Goal: Task Accomplishment & Management: Manage account settings

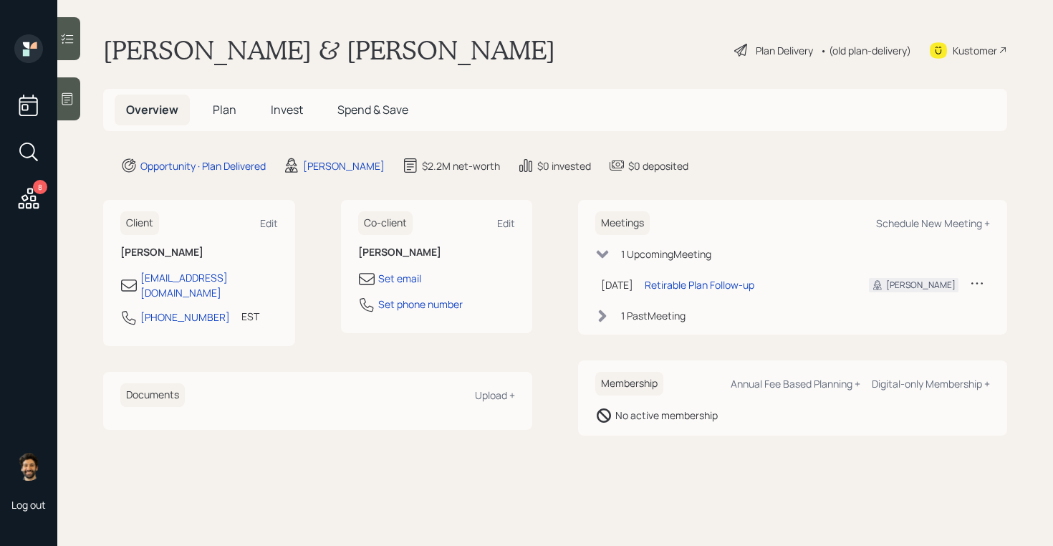
click at [304, 104] on h5 "Invest" at bounding box center [286, 110] width 55 height 31
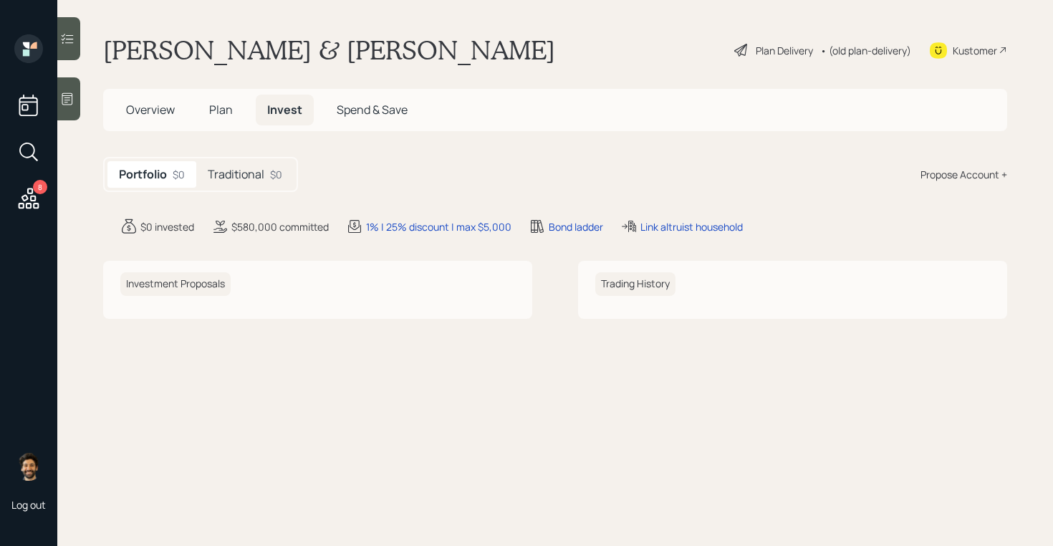
click at [266, 170] on div "Traditional $0" at bounding box center [244, 174] width 97 height 26
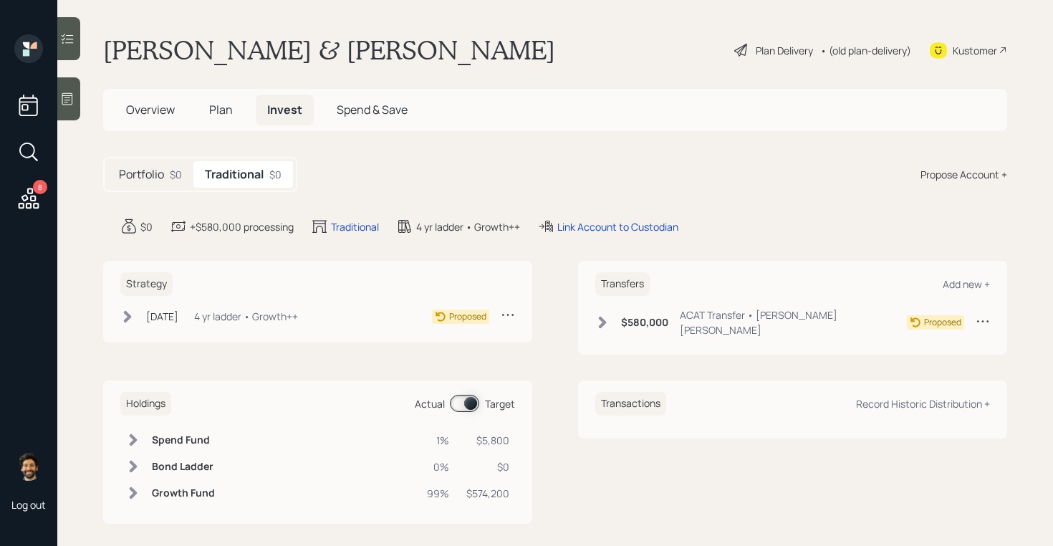
click at [224, 105] on span "Plan" at bounding box center [221, 110] width 24 height 16
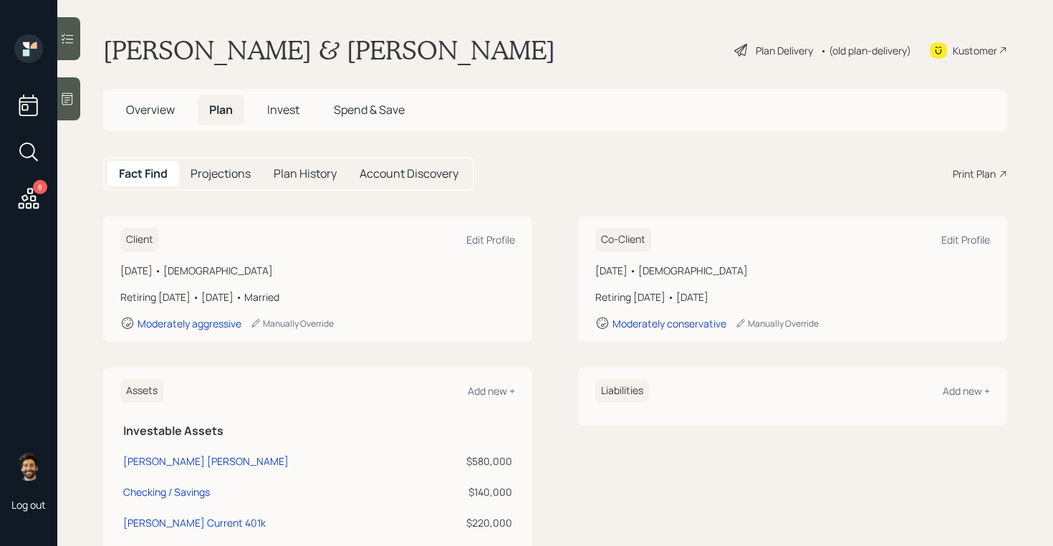
click at [167, 118] on h5 "Overview" at bounding box center [151, 110] width 72 height 31
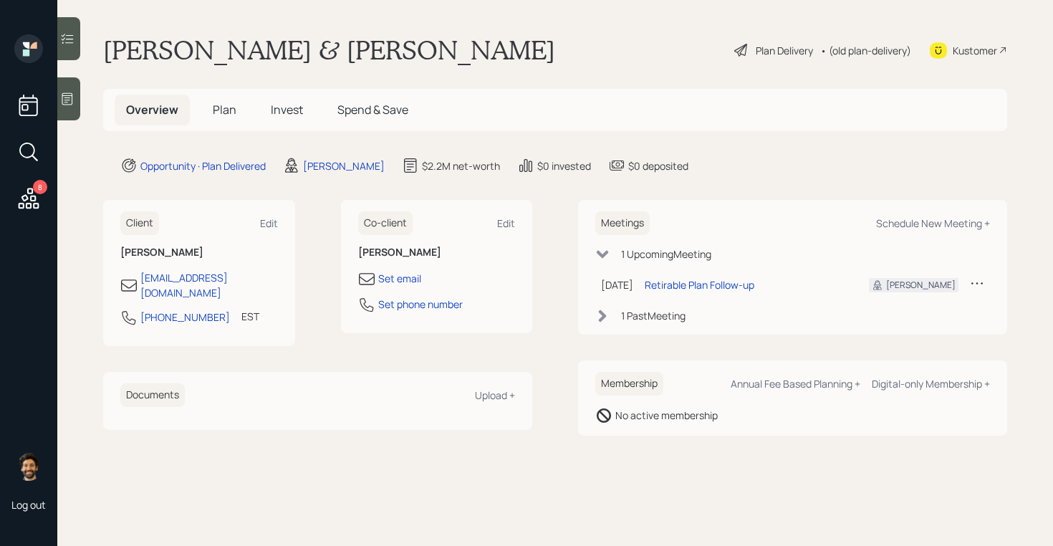
click at [983, 280] on icon at bounding box center [977, 283] width 14 height 14
click at [902, 325] on div "Cancel" at bounding box center [932, 324] width 103 height 14
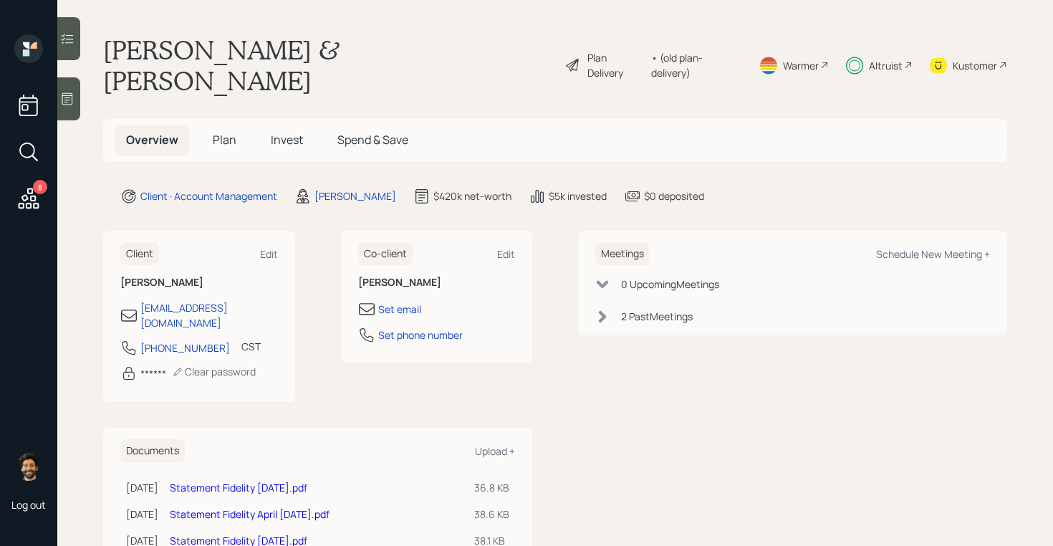
click at [872, 58] on div "Altruist" at bounding box center [886, 65] width 34 height 15
